Goal: Task Accomplishment & Management: Manage account settings

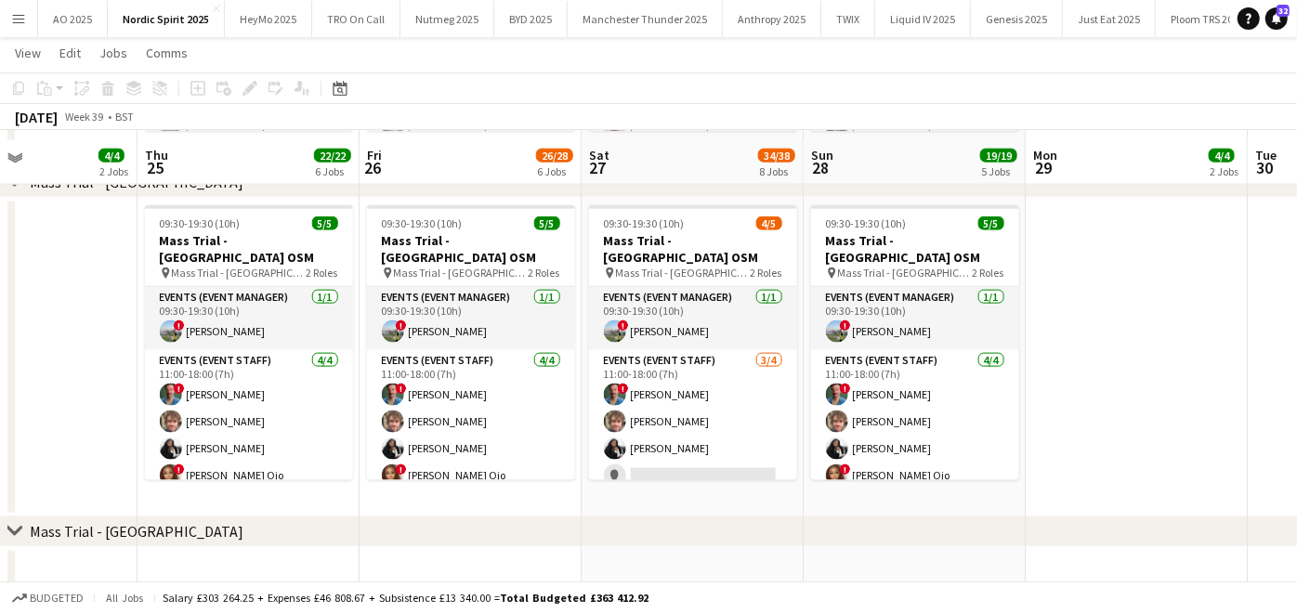
scroll to position [1405, 0]
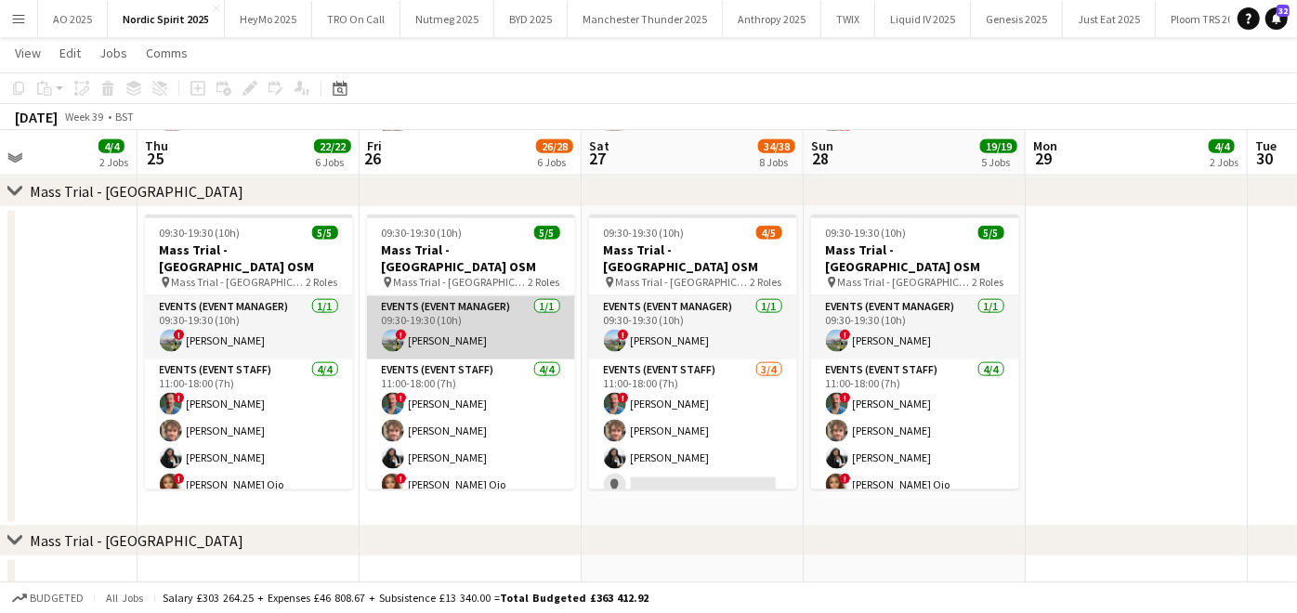
click at [432, 304] on app-card-role "Events (Event Manager) [DATE] 09:30-19:30 (10h) ! [PERSON_NAME]" at bounding box center [471, 327] width 208 height 63
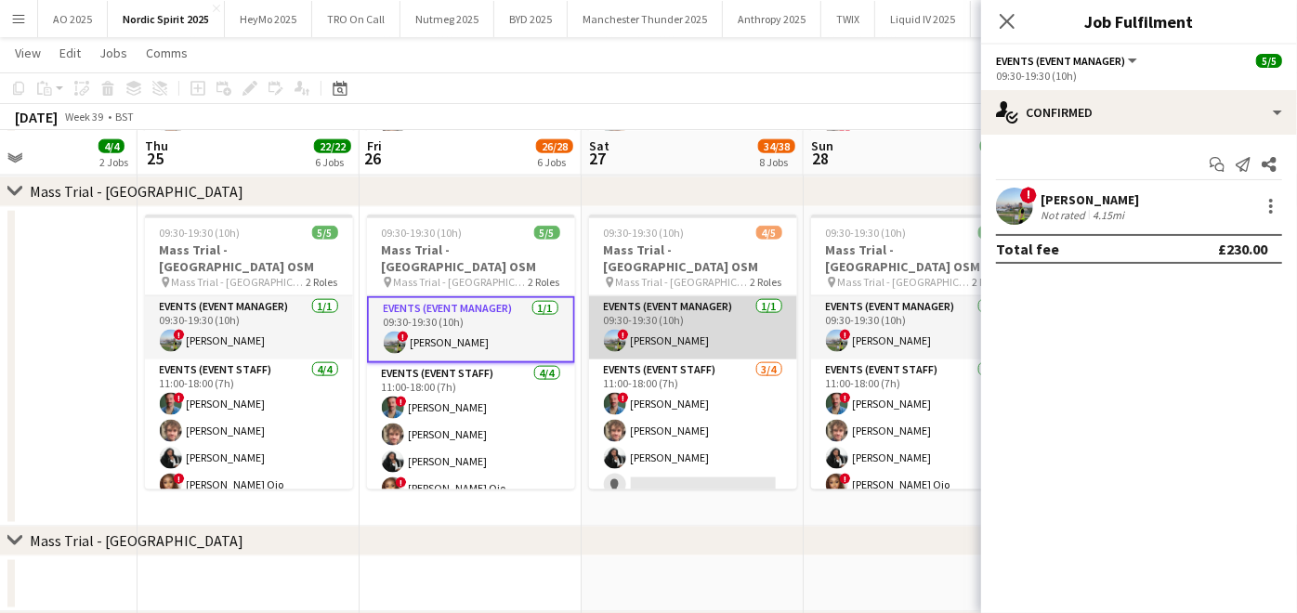
click at [606, 330] on app-user-avatar at bounding box center [615, 341] width 22 height 22
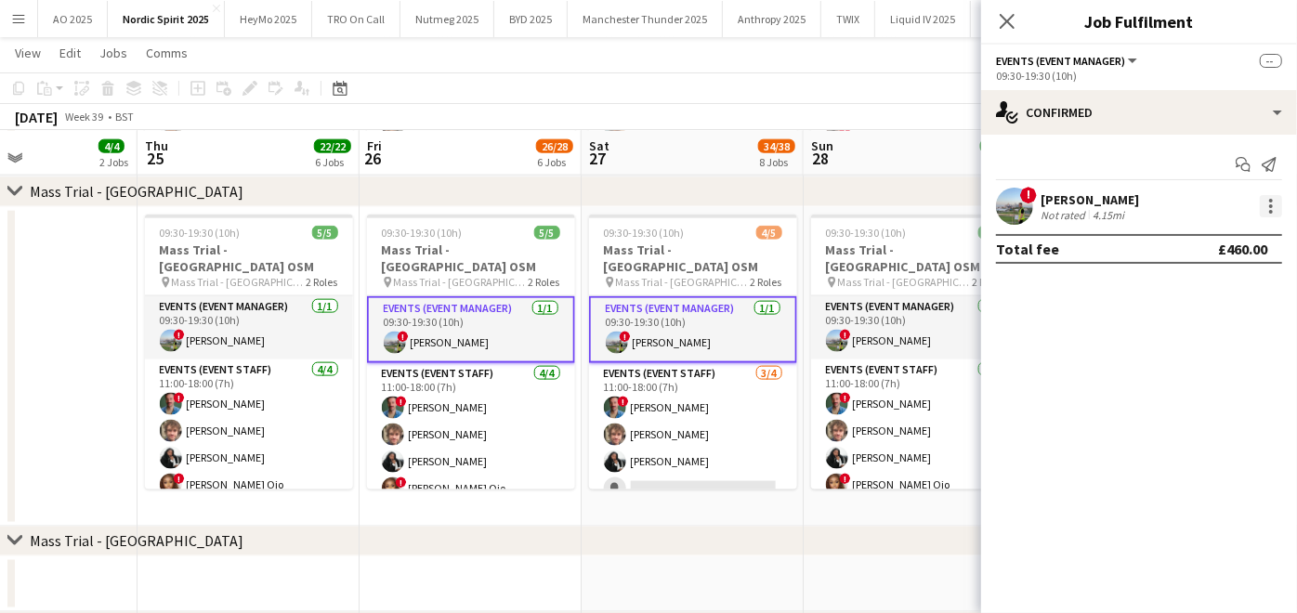
click at [1274, 204] on div at bounding box center [1271, 206] width 22 height 22
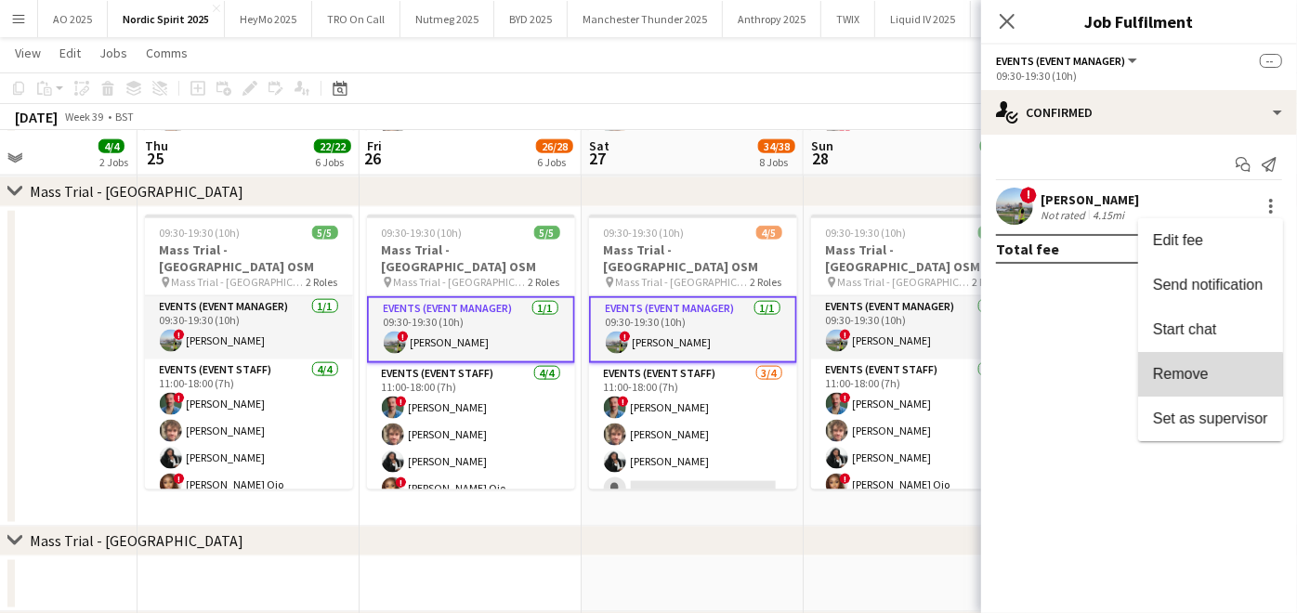
click at [1198, 382] on span "Remove" at bounding box center [1181, 374] width 56 height 16
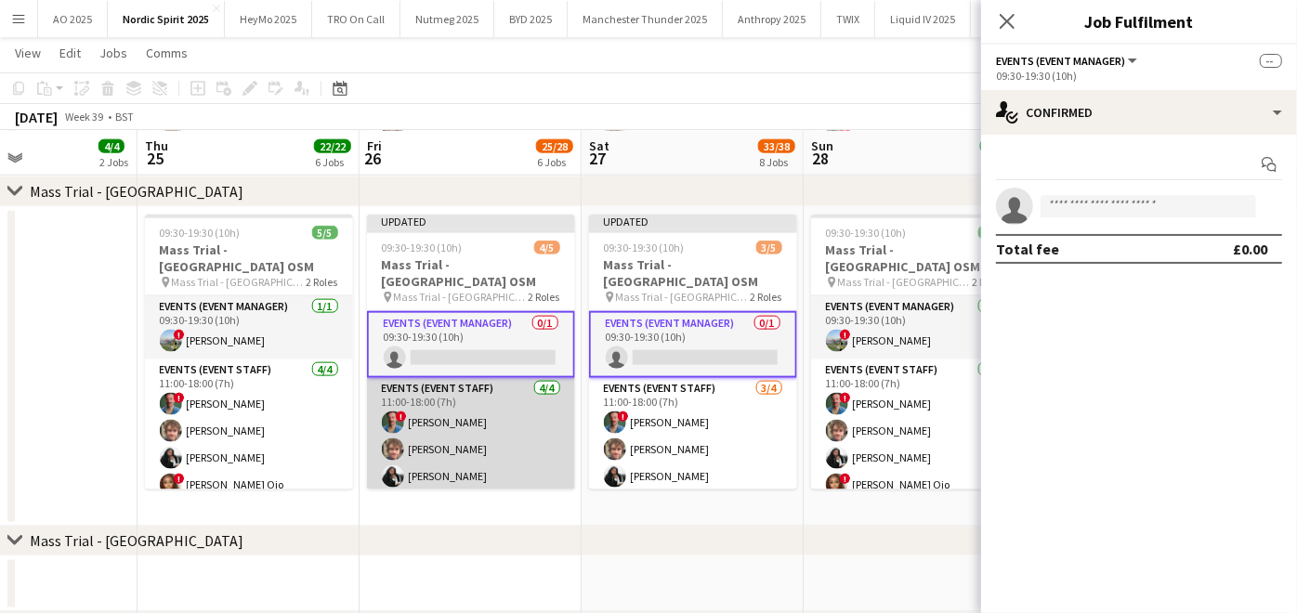
click at [497, 422] on app-card-role "Events (Event Staff) [DATE] 11:00-18:00 (7h) ! [PERSON_NAME] [PERSON_NAME] ONOC…" at bounding box center [471, 450] width 208 height 144
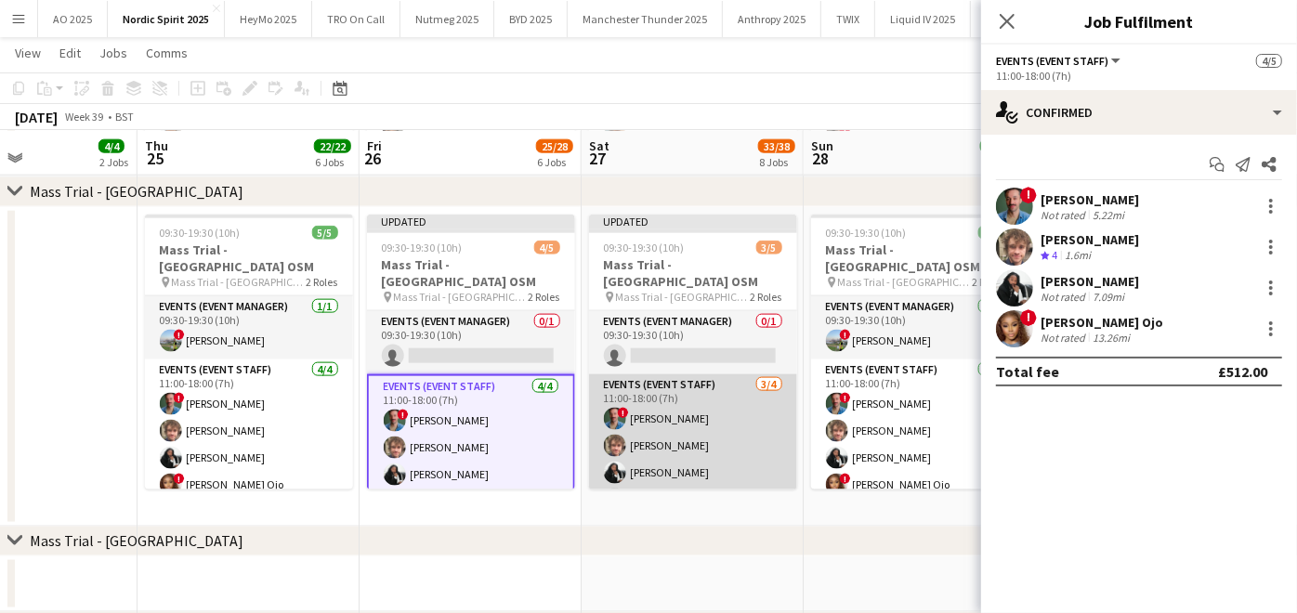
click at [629, 429] on app-card-role "Events (Event Staff) [DATE] 11:00-18:00 (7h) ! [PERSON_NAME] [PERSON_NAME] ONOC…" at bounding box center [693, 446] width 208 height 144
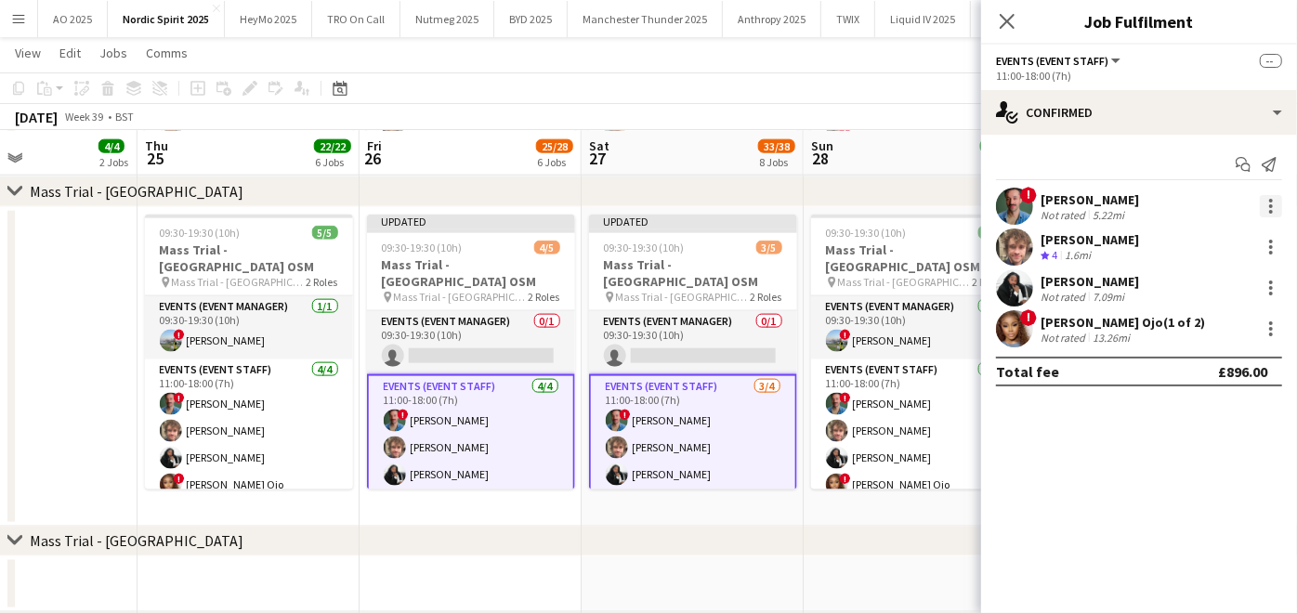
click at [1263, 209] on div at bounding box center [1271, 206] width 22 height 22
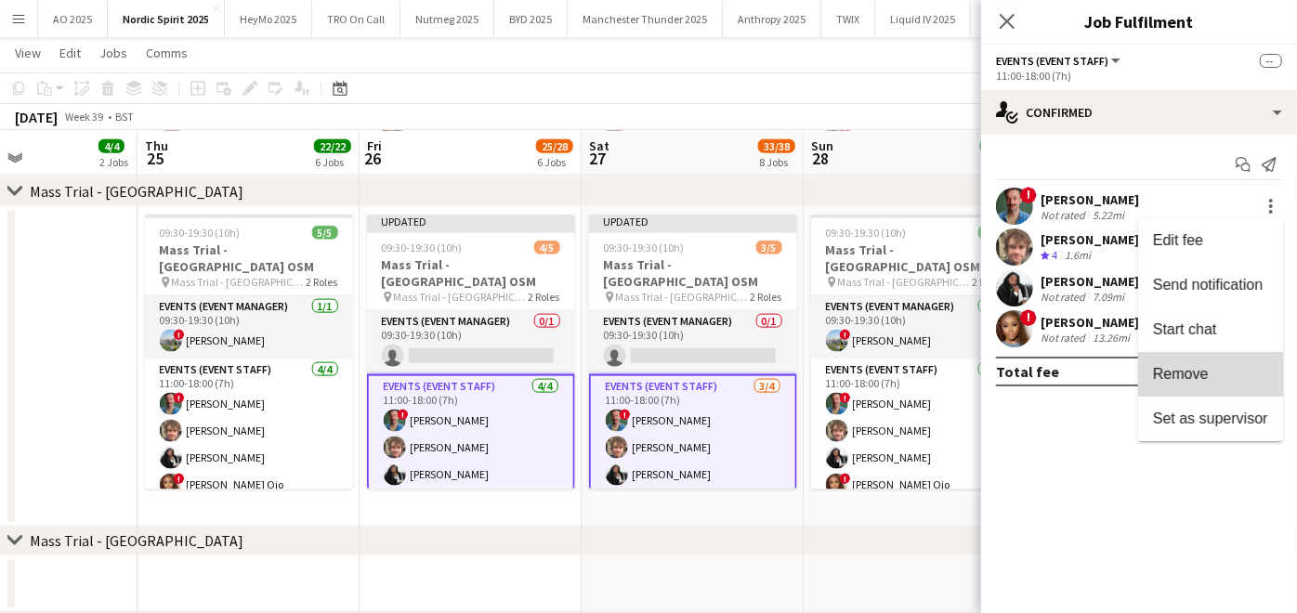
click at [1223, 362] on button "Remove" at bounding box center [1210, 374] width 145 height 45
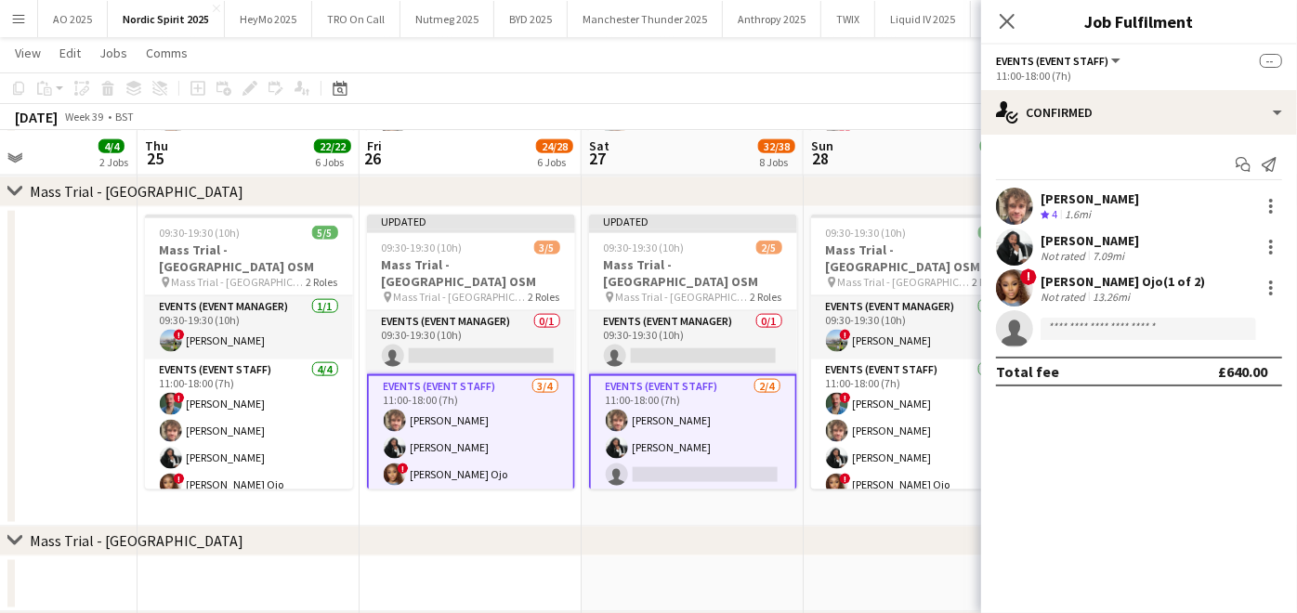
click at [922, 548] on div "chevron-right Mass Trial - [GEOGRAPHIC_DATA]" at bounding box center [648, 542] width 1297 height 30
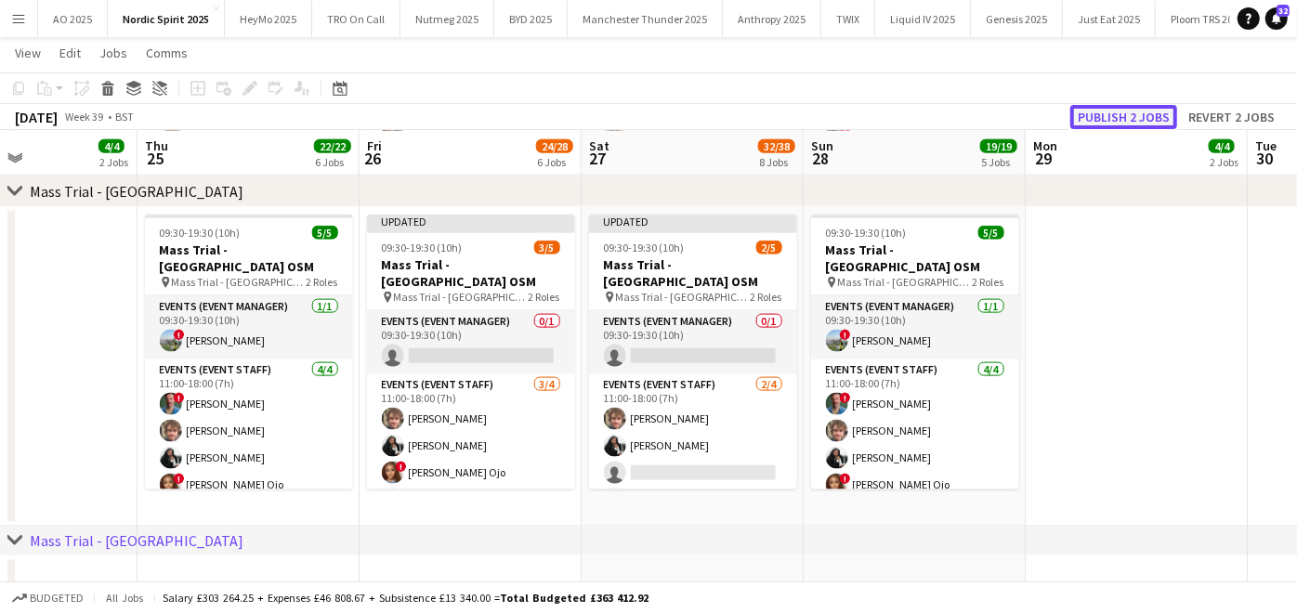
click at [1131, 113] on button "Publish 2 jobs" at bounding box center [1123, 117] width 107 height 24
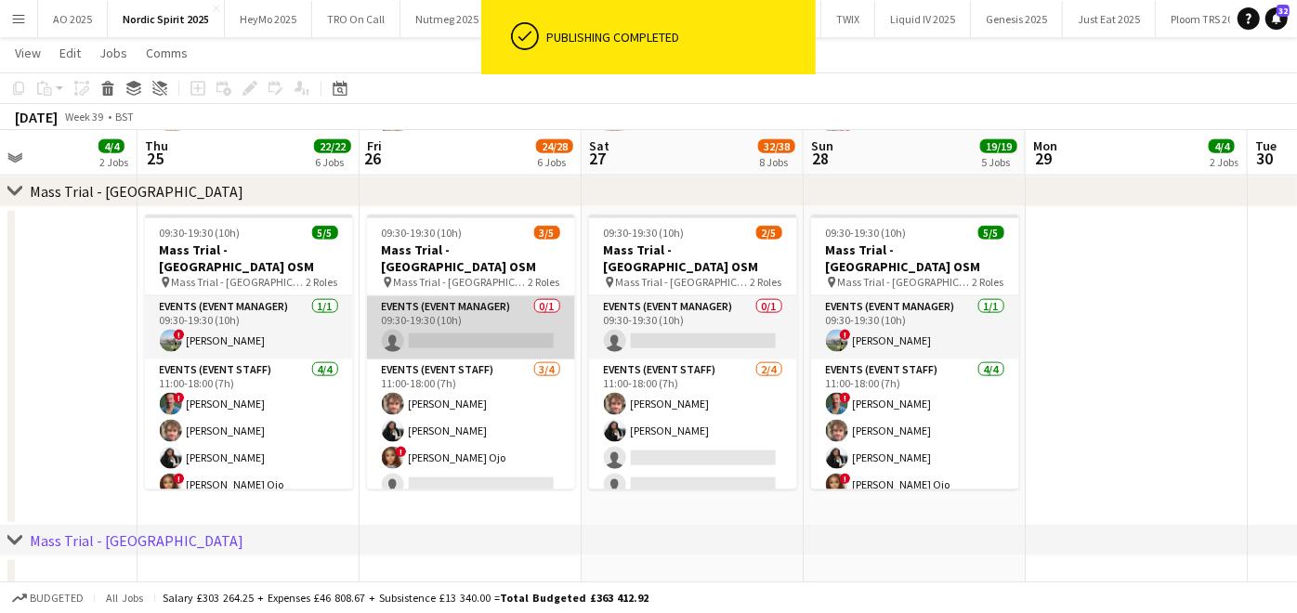
click at [442, 328] on app-card-role "Events (Event Manager) 0/1 09:30-19:30 (10h) single-neutral-actions" at bounding box center [471, 327] width 208 height 63
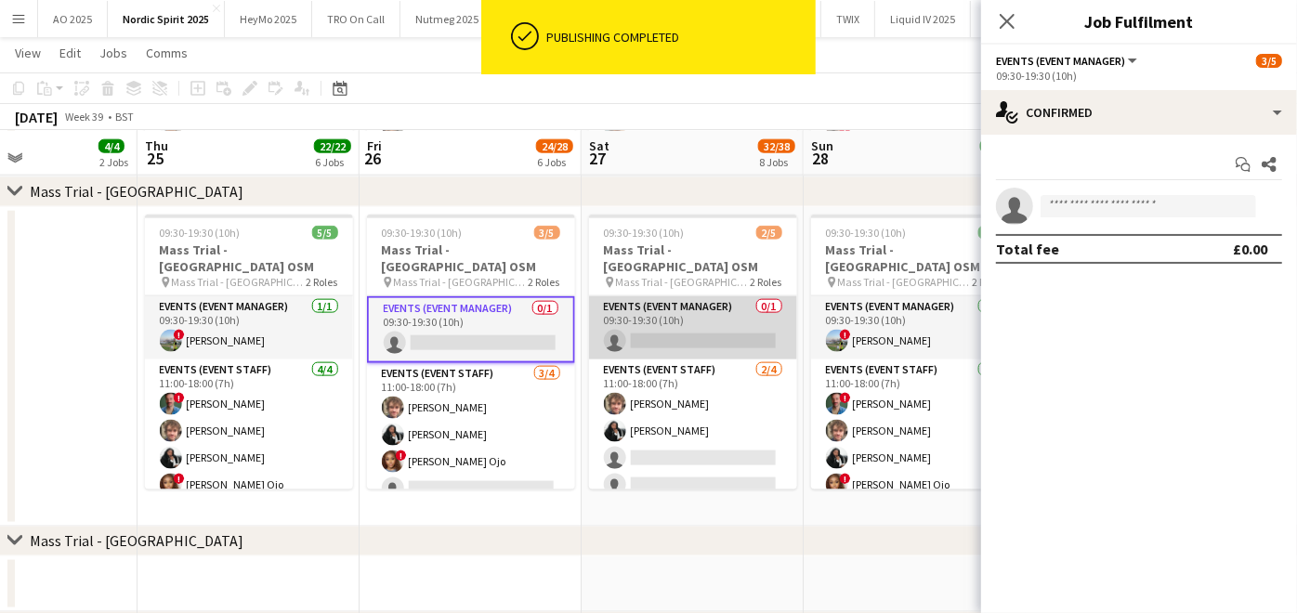
click at [652, 314] on app-card-role "Events (Event Manager) 0/1 09:30-19:30 (10h) single-neutral-actions" at bounding box center [693, 327] width 208 height 63
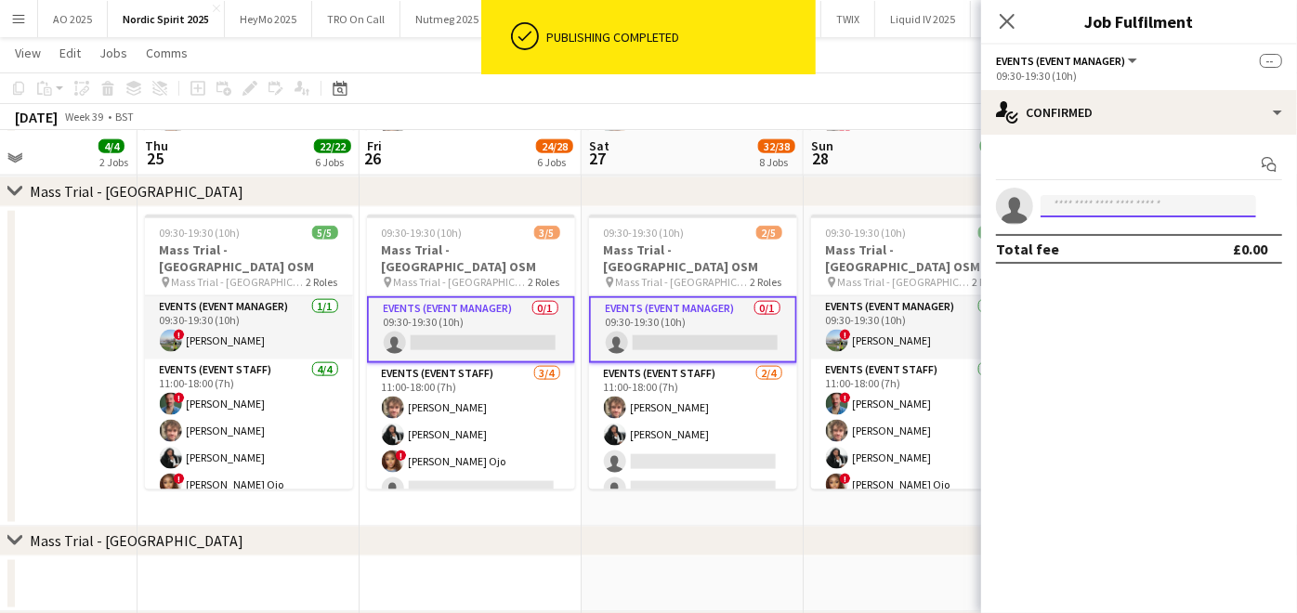
click at [1106, 204] on input at bounding box center [1149, 206] width 216 height 22
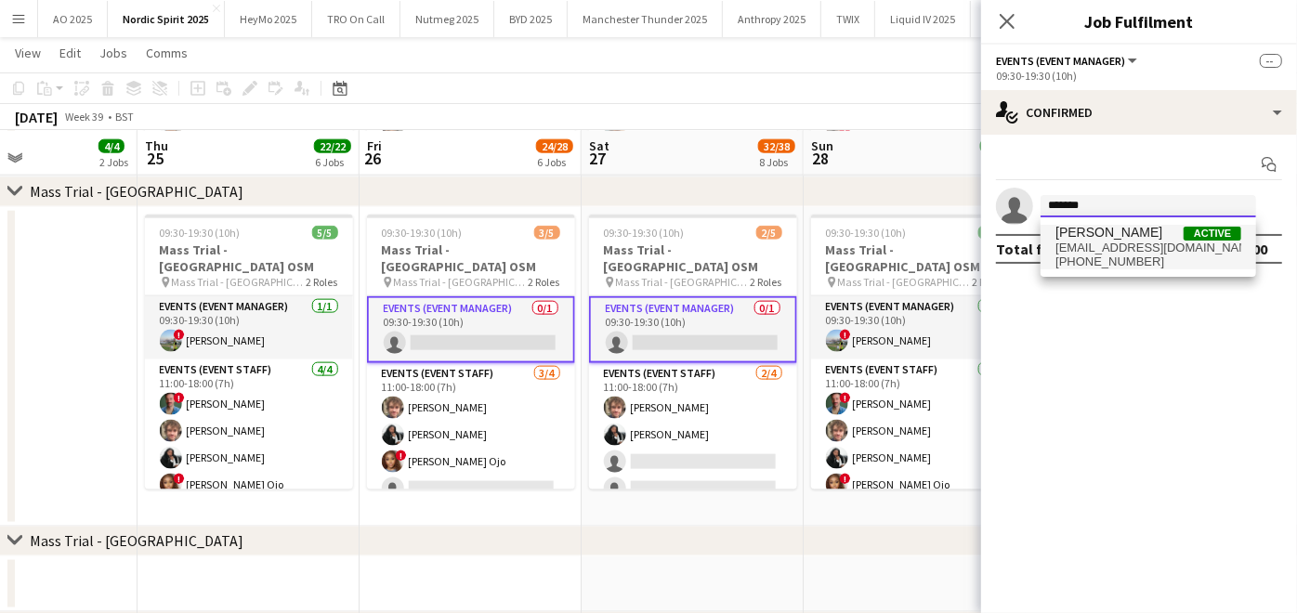
type input "*******"
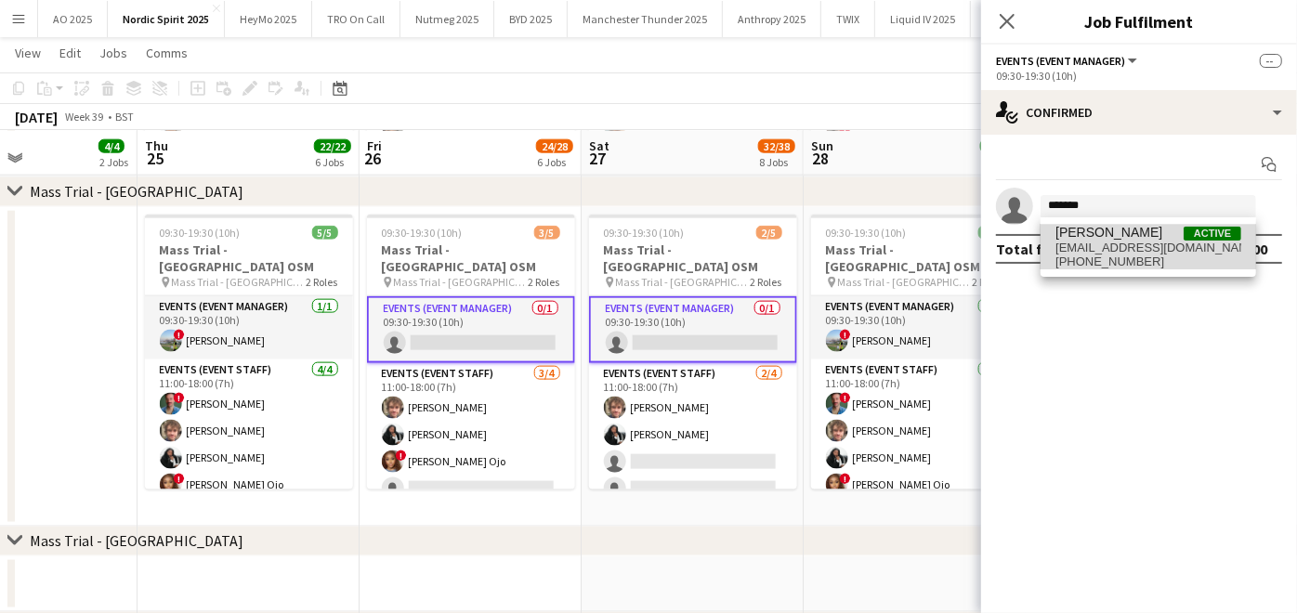
click at [1146, 255] on span "[PHONE_NUMBER]" at bounding box center [1148, 262] width 186 height 15
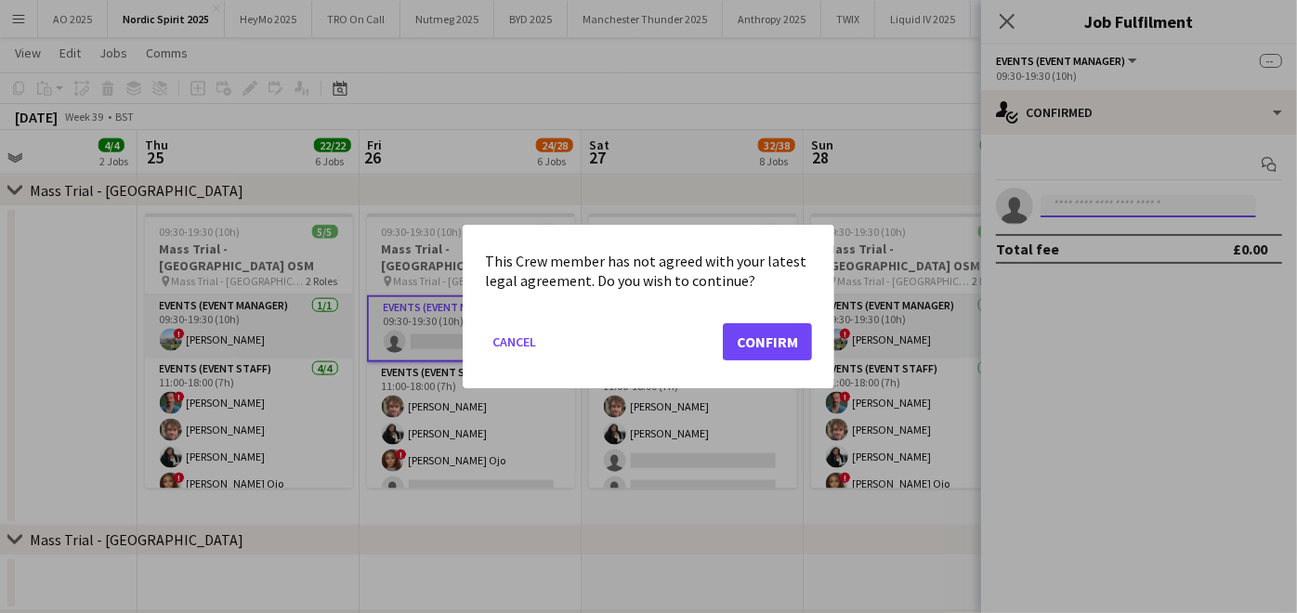
scroll to position [0, 0]
click at [768, 345] on button "Confirm" at bounding box center [767, 341] width 89 height 37
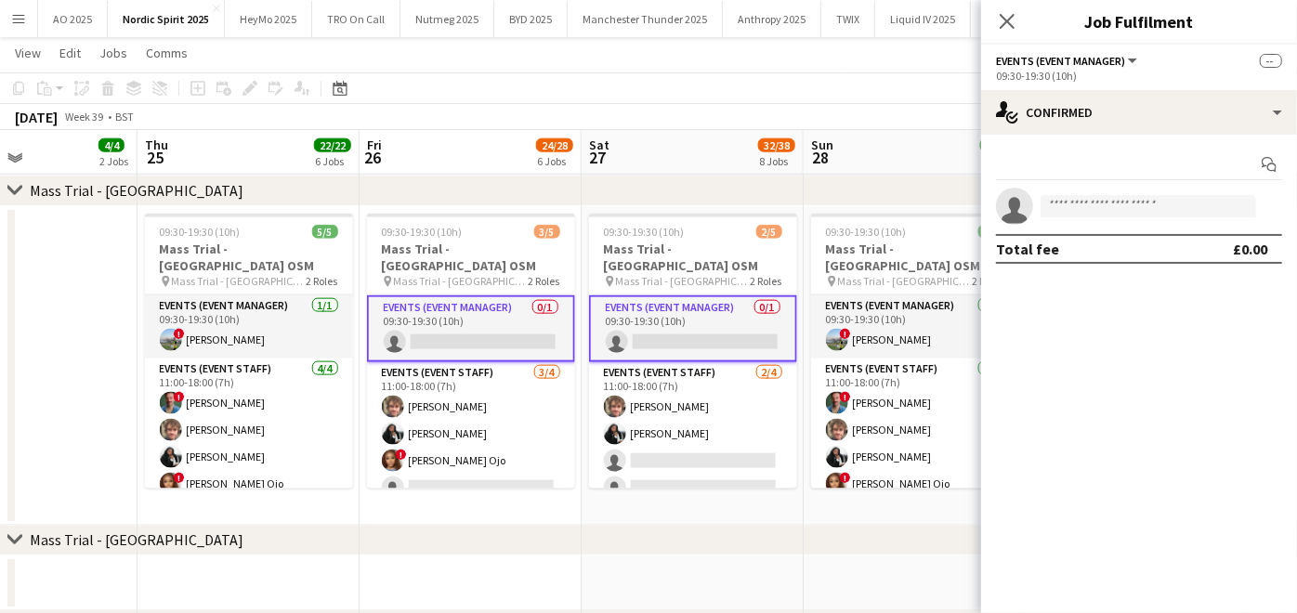
scroll to position [1405, 0]
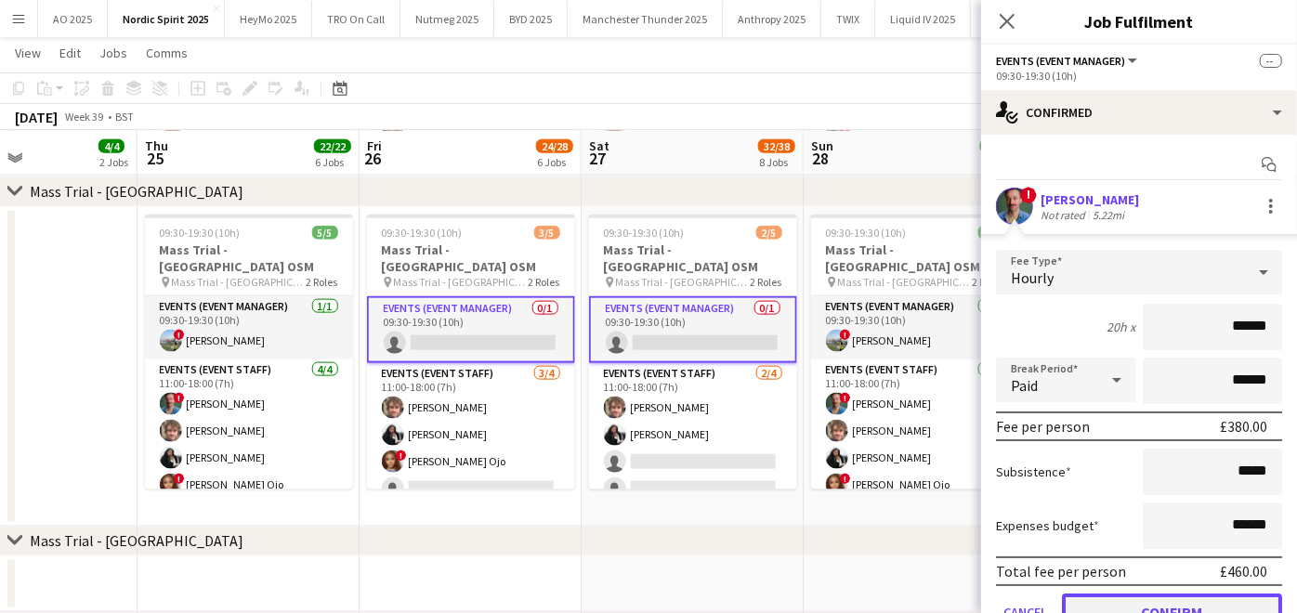
click at [1096, 595] on button "Confirm" at bounding box center [1172, 612] width 220 height 37
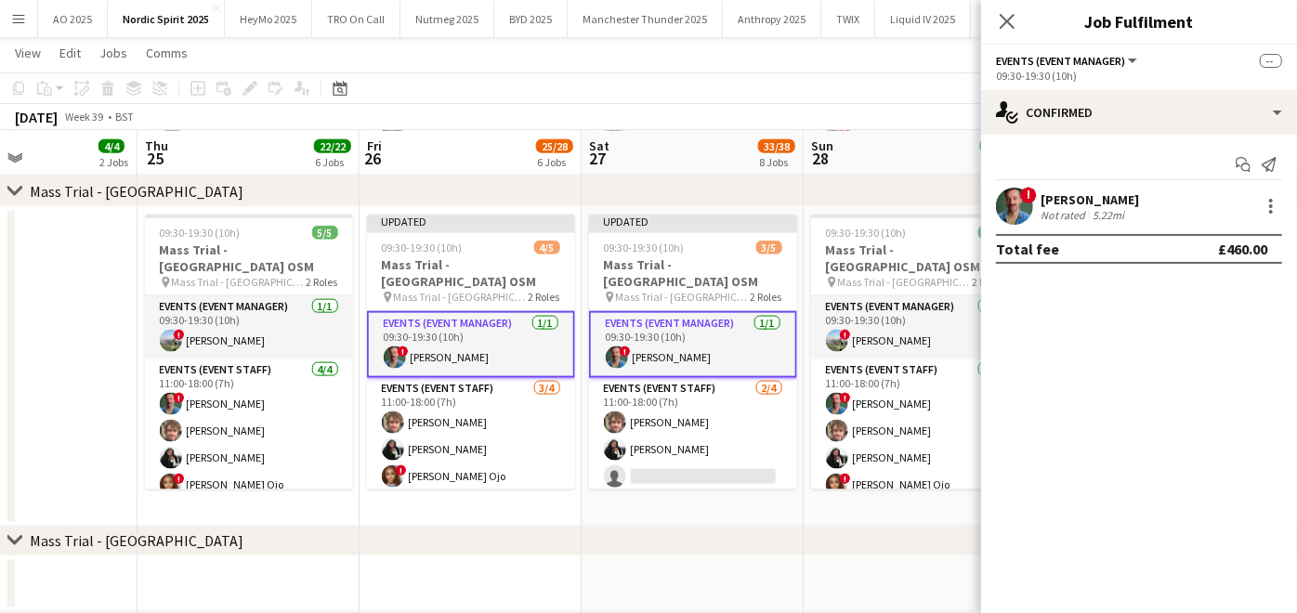
click at [109, 353] on app-date-cell at bounding box center [26, 367] width 222 height 320
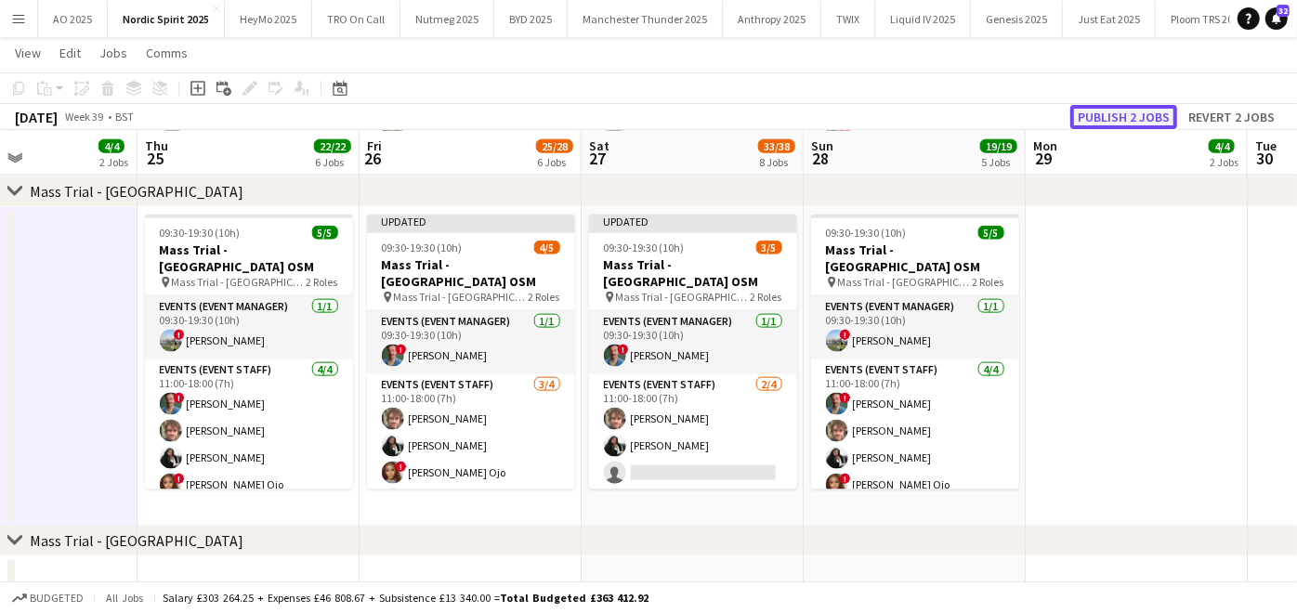
click at [1119, 118] on button "Publish 2 jobs" at bounding box center [1123, 117] width 107 height 24
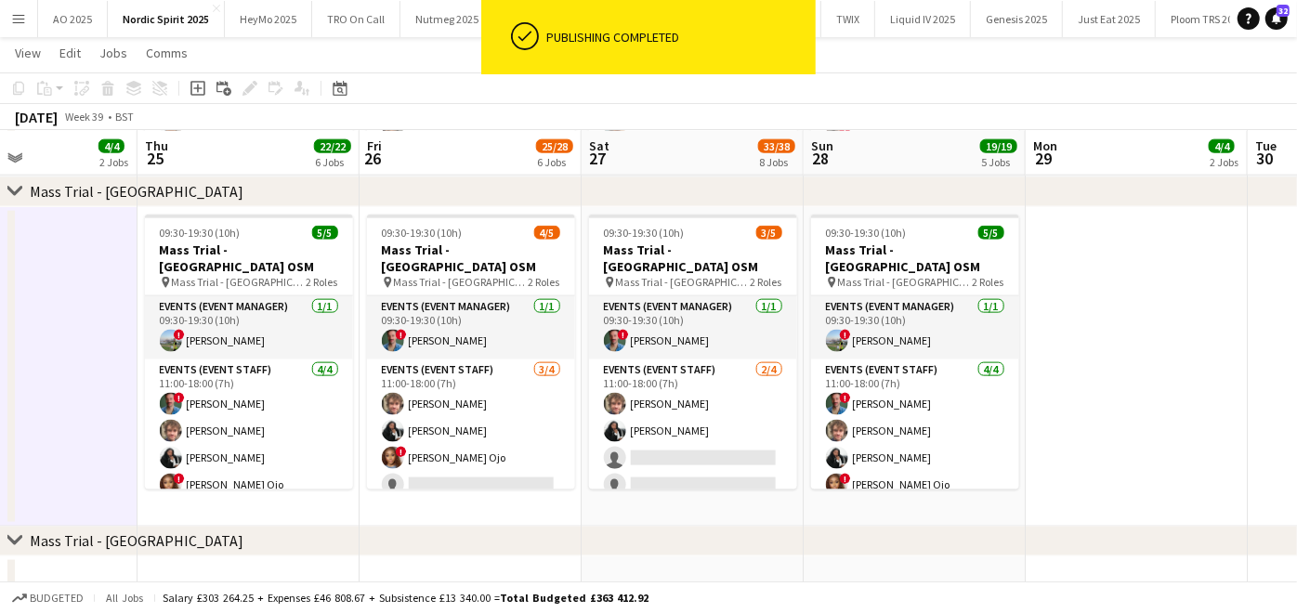
scroll to position [2, 0]
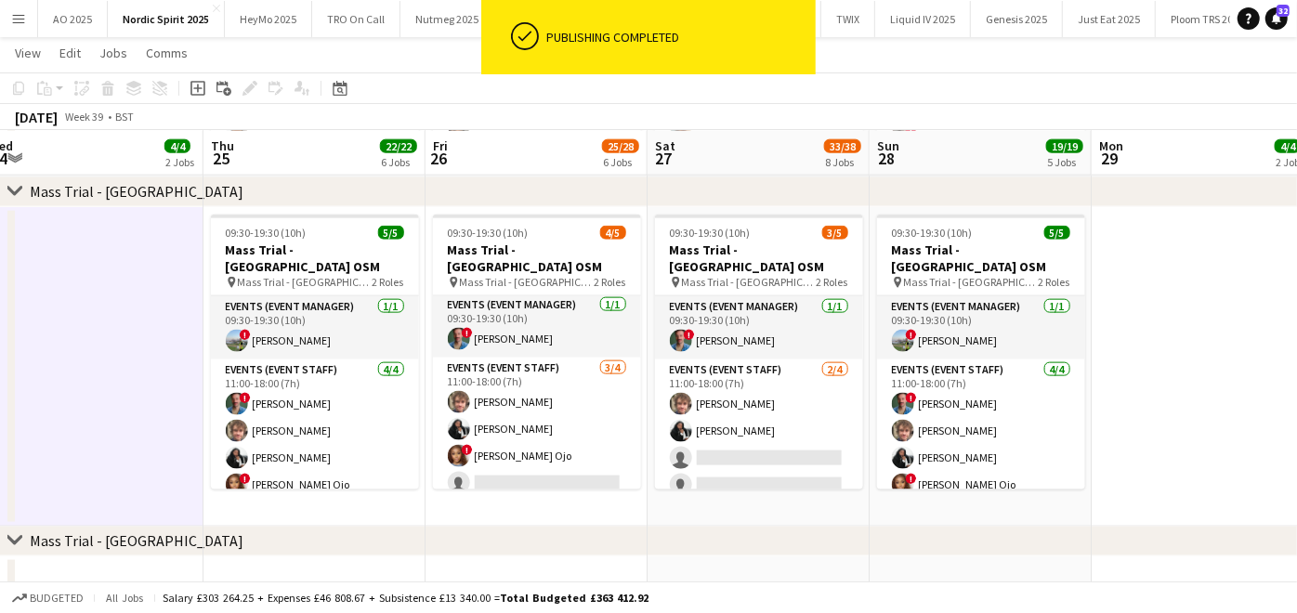
drag, startPoint x: 583, startPoint y: 411, endPoint x: 657, endPoint y: 413, distance: 73.4
click at [657, 413] on app-calendar-viewport "Sun 21 16/16 5 Jobs Mon 22 4/4 2 Jobs Tue 23 4/4 2 Jobs Wed 24 4/4 2 Jobs Thu 2…" at bounding box center [648, 344] width 1297 height 3353
